Goal: Obtain resource: Download file/media

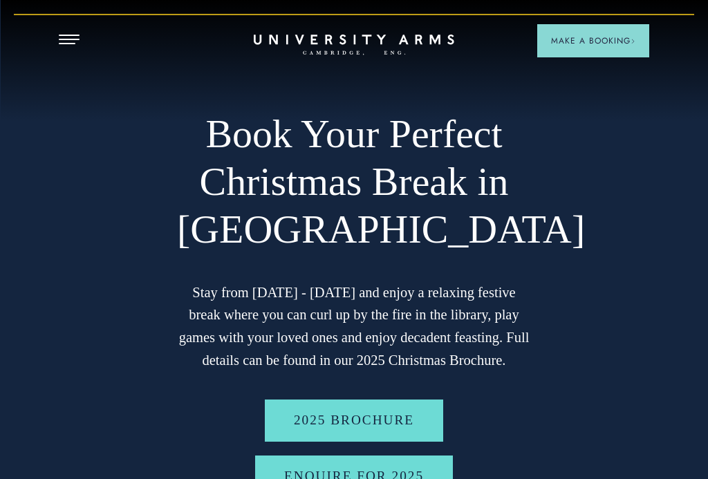
click at [398, 253] on h1 "Book Your Perfect Christmas Break in [GEOGRAPHIC_DATA]" at bounding box center [354, 182] width 354 height 143
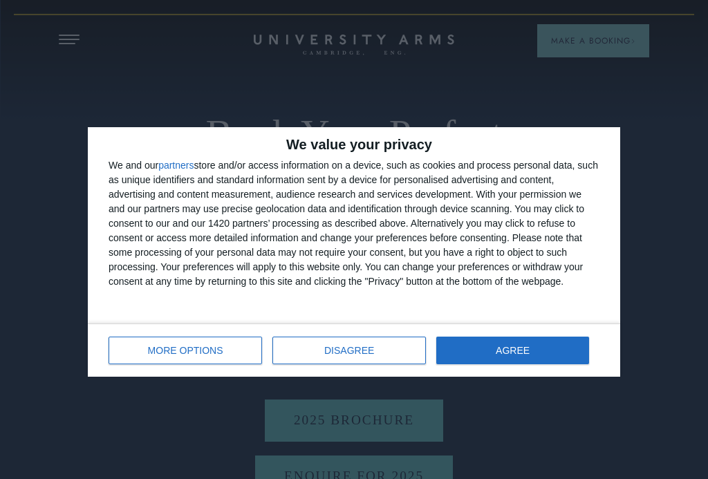
scroll to position [89, 0]
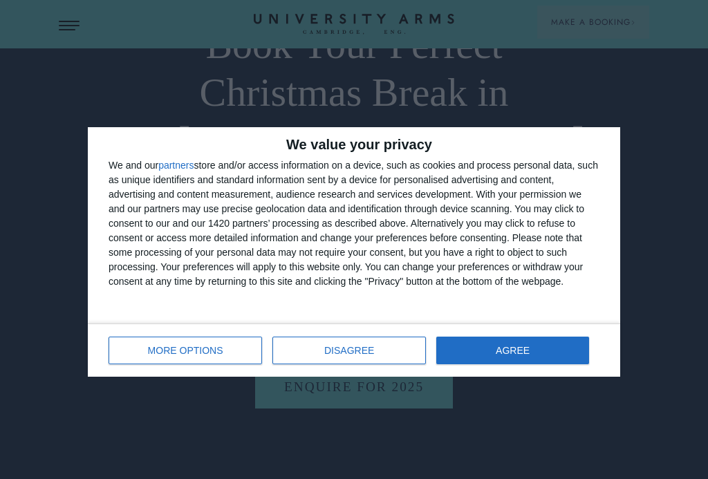
click at [520, 352] on span "AGREE" at bounding box center [513, 351] width 34 height 10
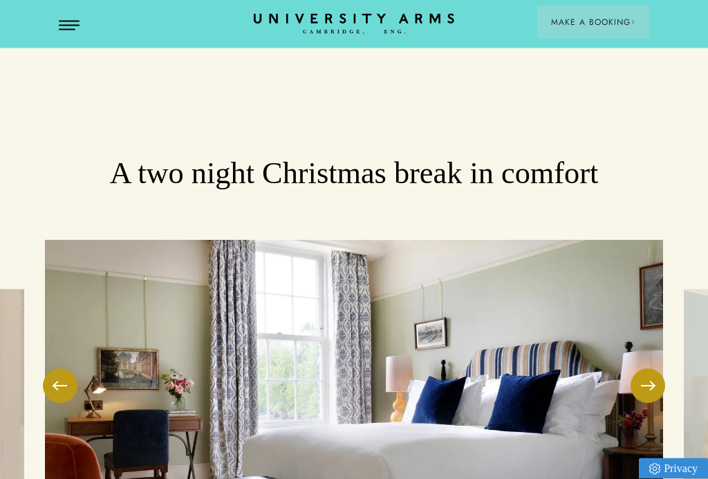
scroll to position [1835, 0]
click at [648, 385] on span at bounding box center [648, 385] width 14 height 1
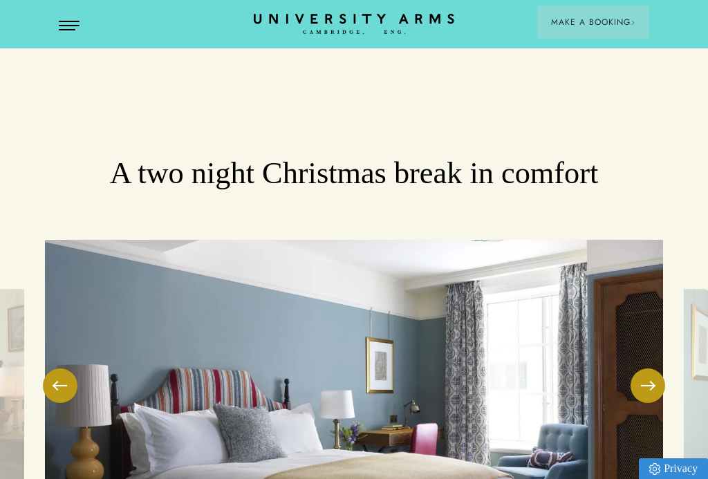
click at [651, 368] on button at bounding box center [647, 385] width 35 height 35
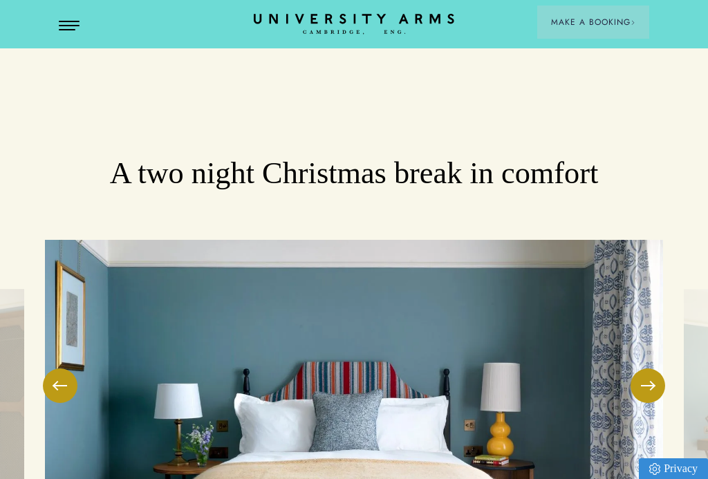
click at [654, 368] on button at bounding box center [647, 385] width 35 height 35
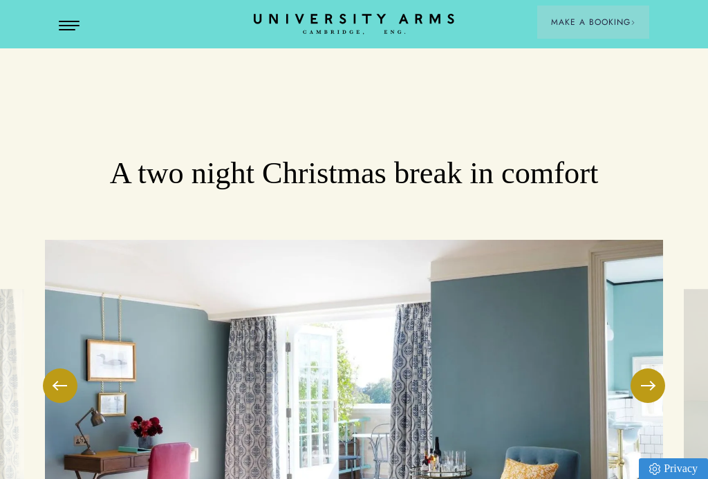
click at [649, 368] on button at bounding box center [647, 385] width 35 height 35
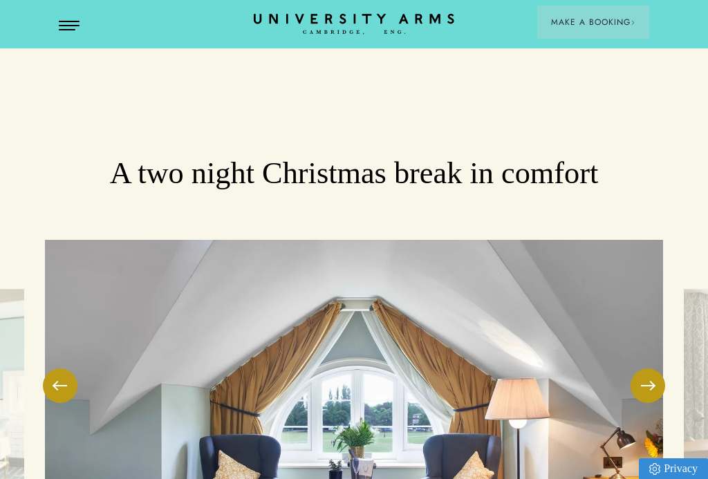
click at [654, 368] on button at bounding box center [647, 385] width 35 height 35
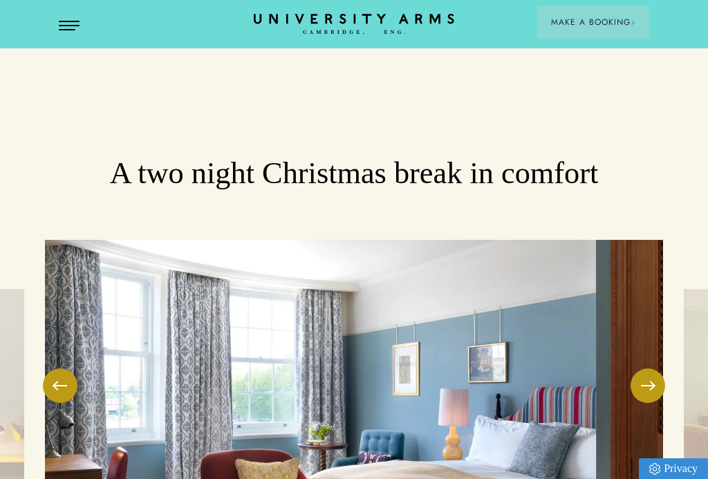
click at [653, 368] on button at bounding box center [647, 385] width 35 height 35
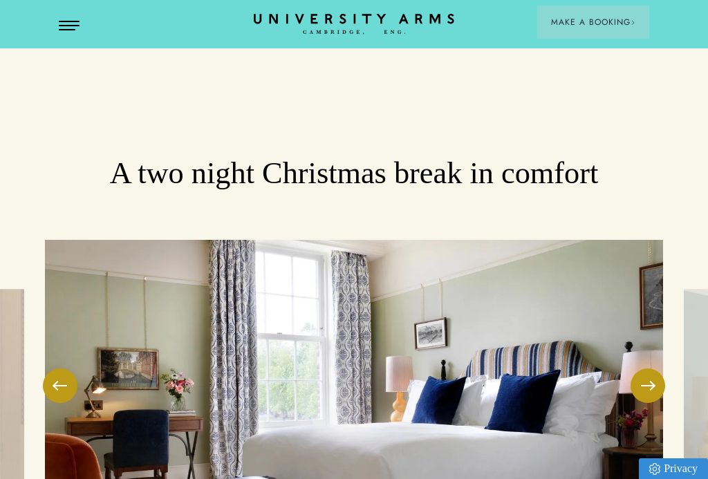
click at [650, 368] on button at bounding box center [647, 385] width 35 height 35
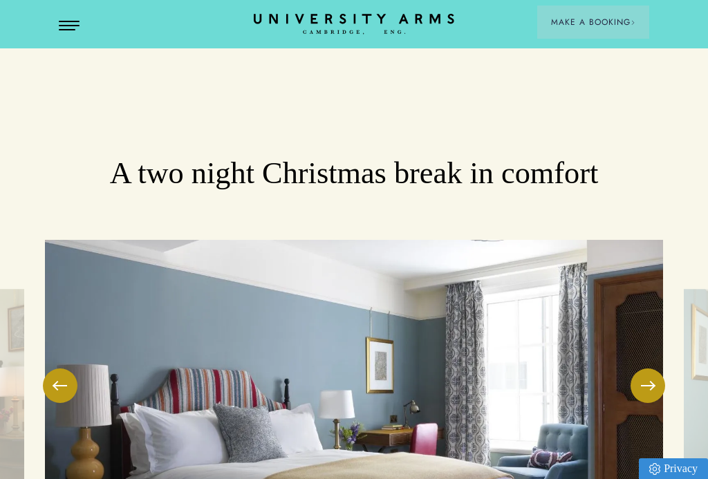
click at [651, 368] on button at bounding box center [647, 385] width 35 height 35
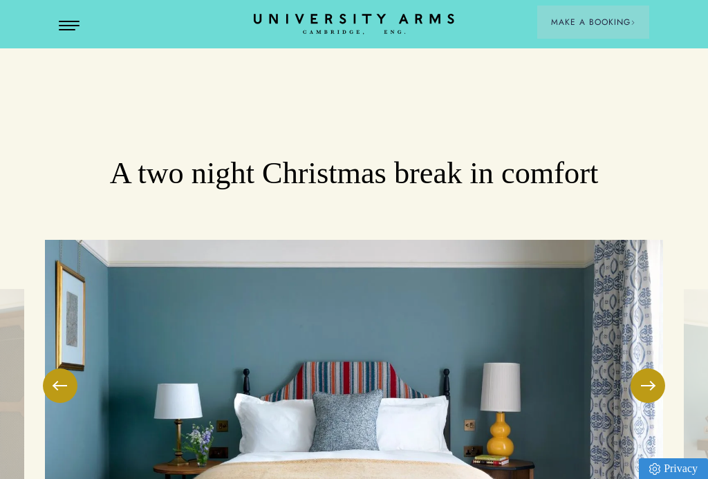
click at [648, 368] on button at bounding box center [647, 385] width 35 height 35
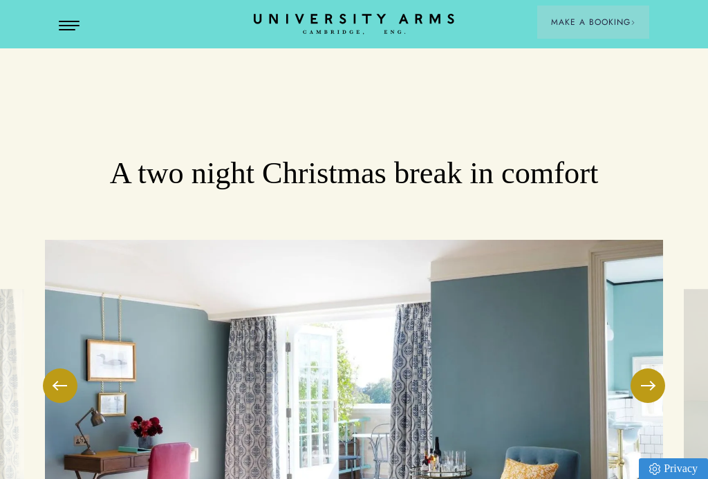
click at [649, 368] on button at bounding box center [647, 385] width 35 height 35
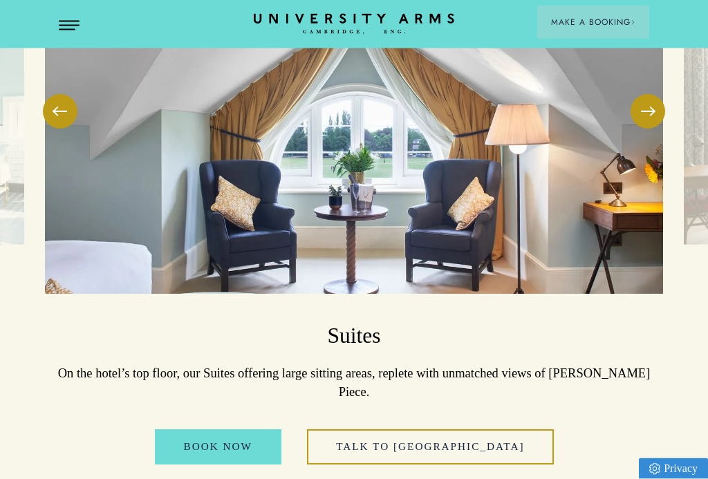
scroll to position [2131, 0]
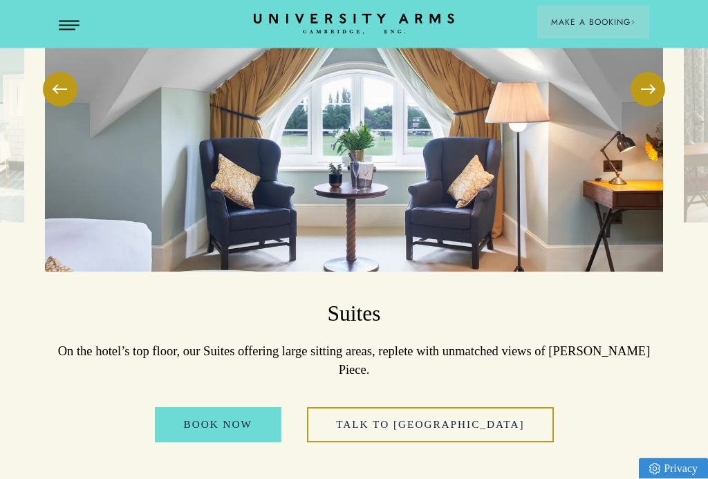
click at [571, 408] on div "Book Now Talk to us" at bounding box center [353, 432] width 643 height 49
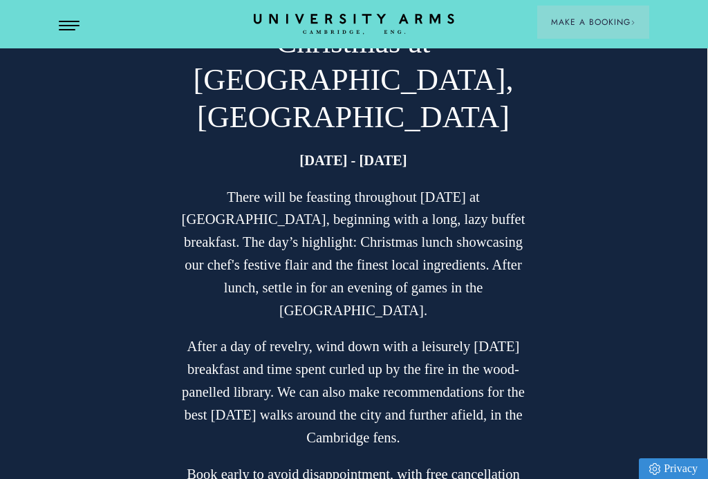
scroll to position [2713, 1]
